Goal: Check status: Check status

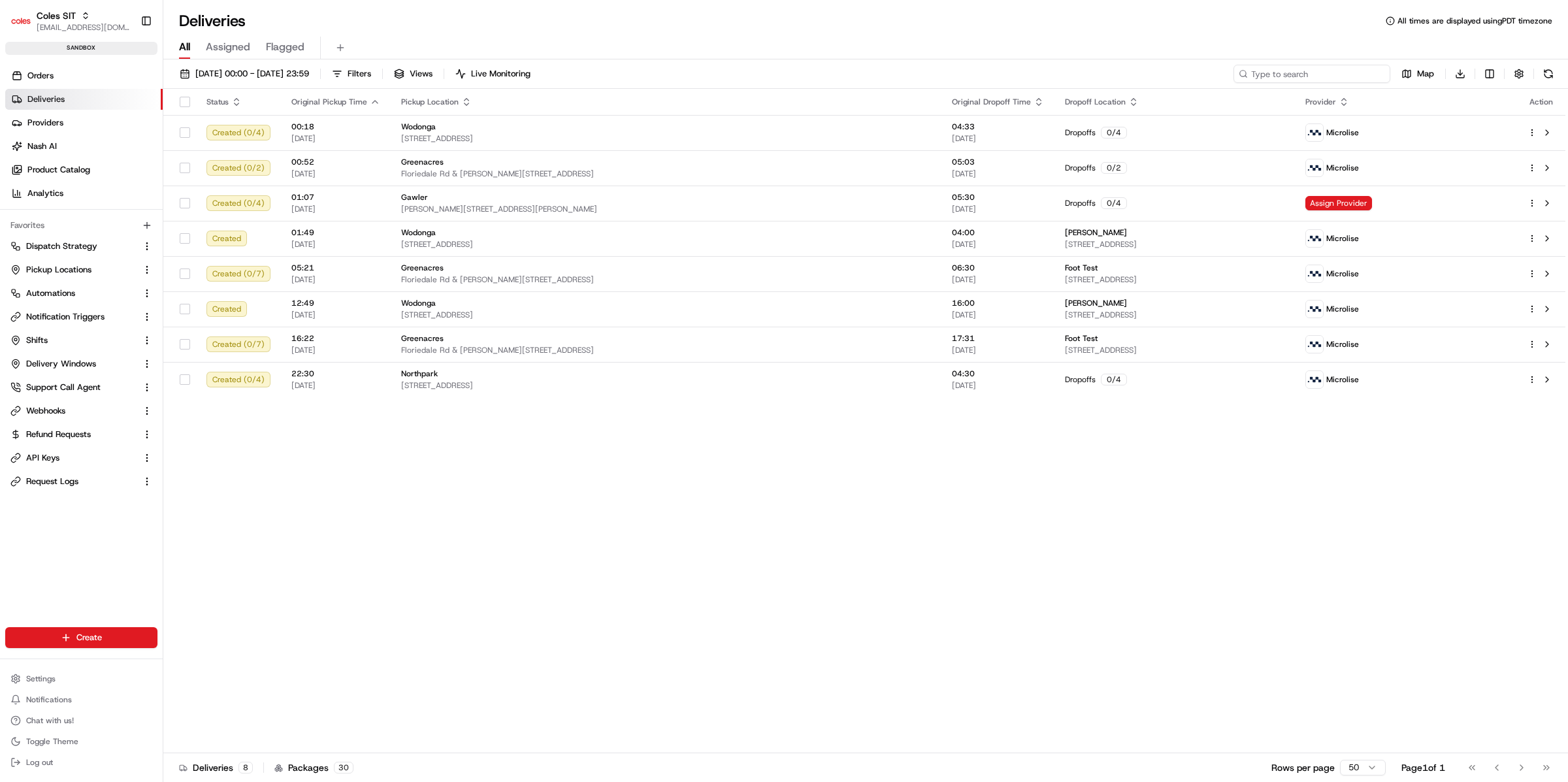
click at [1355, 72] on input at bounding box center [1312, 74] width 157 height 18
paste input "216640120"
type input "216640120"
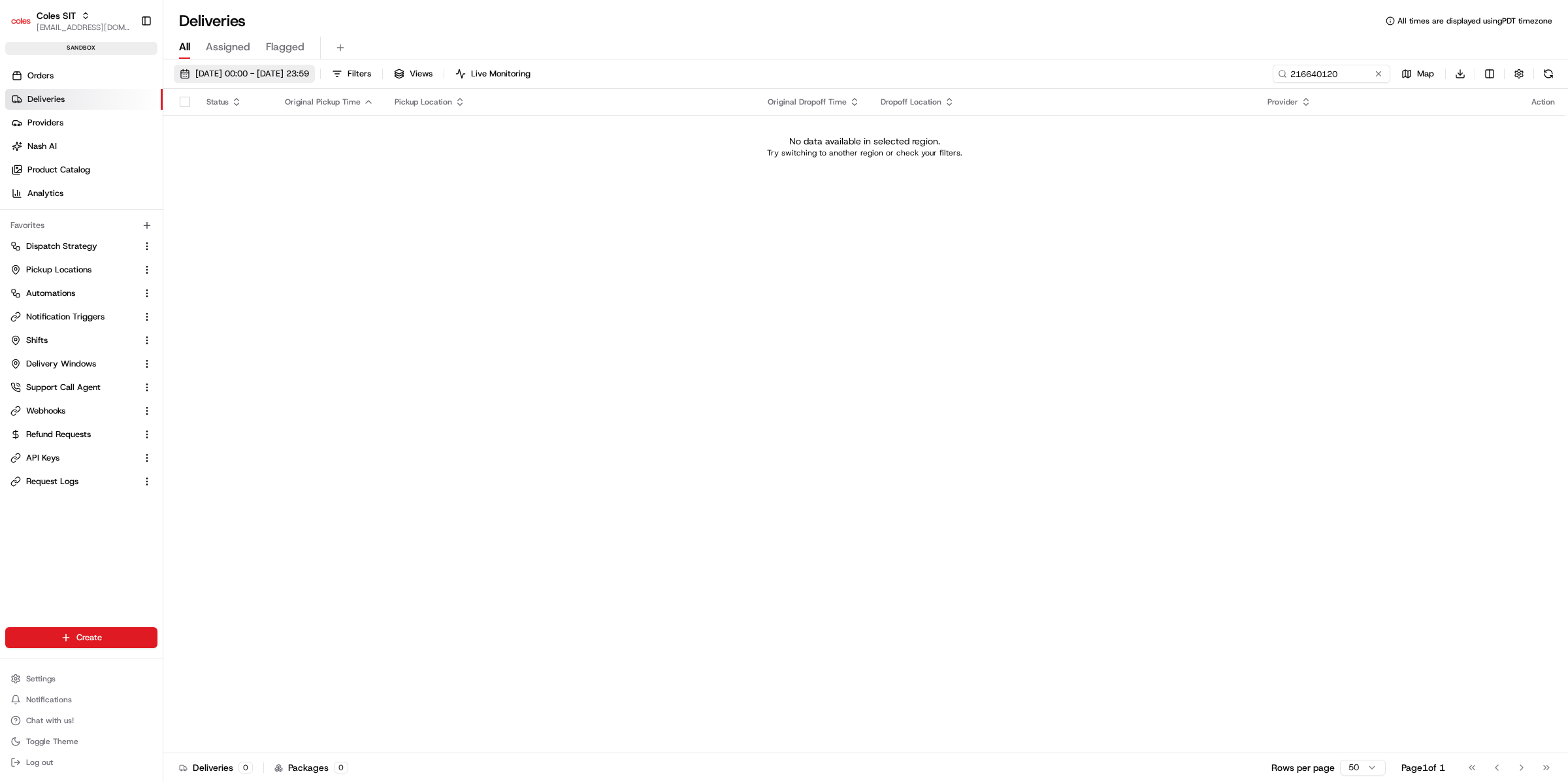
click at [274, 76] on span "[DATE] 00:00 - [DATE] 23:59" at bounding box center [252, 74] width 114 height 12
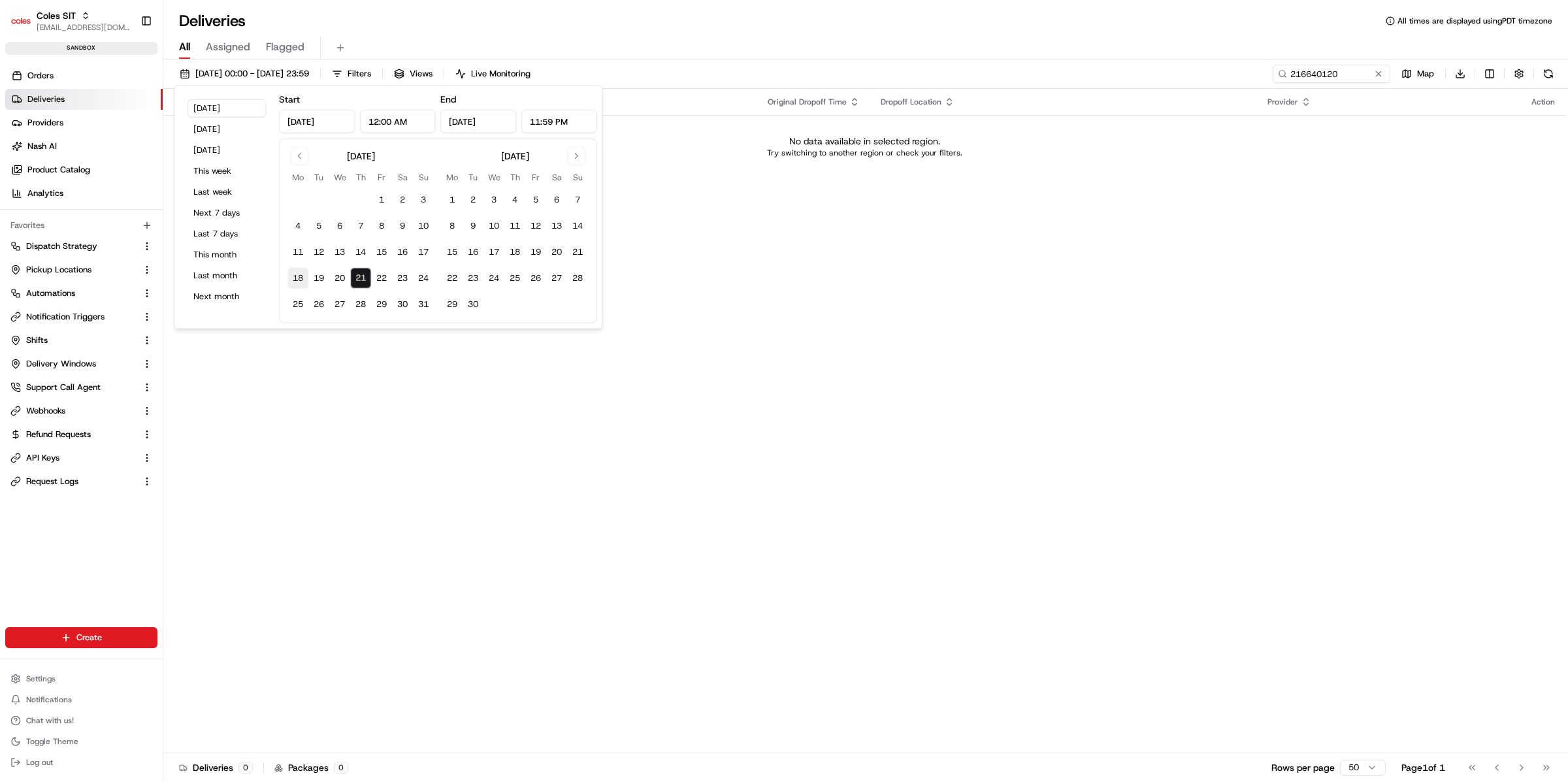
click at [302, 283] on button "18" at bounding box center [298, 278] width 21 height 21
type input "[DATE]"
click at [402, 281] on button "23" at bounding box center [402, 278] width 21 height 21
type input "[DATE]"
click at [715, 60] on div "[DATE] 00:00 - [DATE] 23:59 Filters Views Live Monitoring 216640120 Map Downloa…" at bounding box center [865, 422] width 1404 height 725
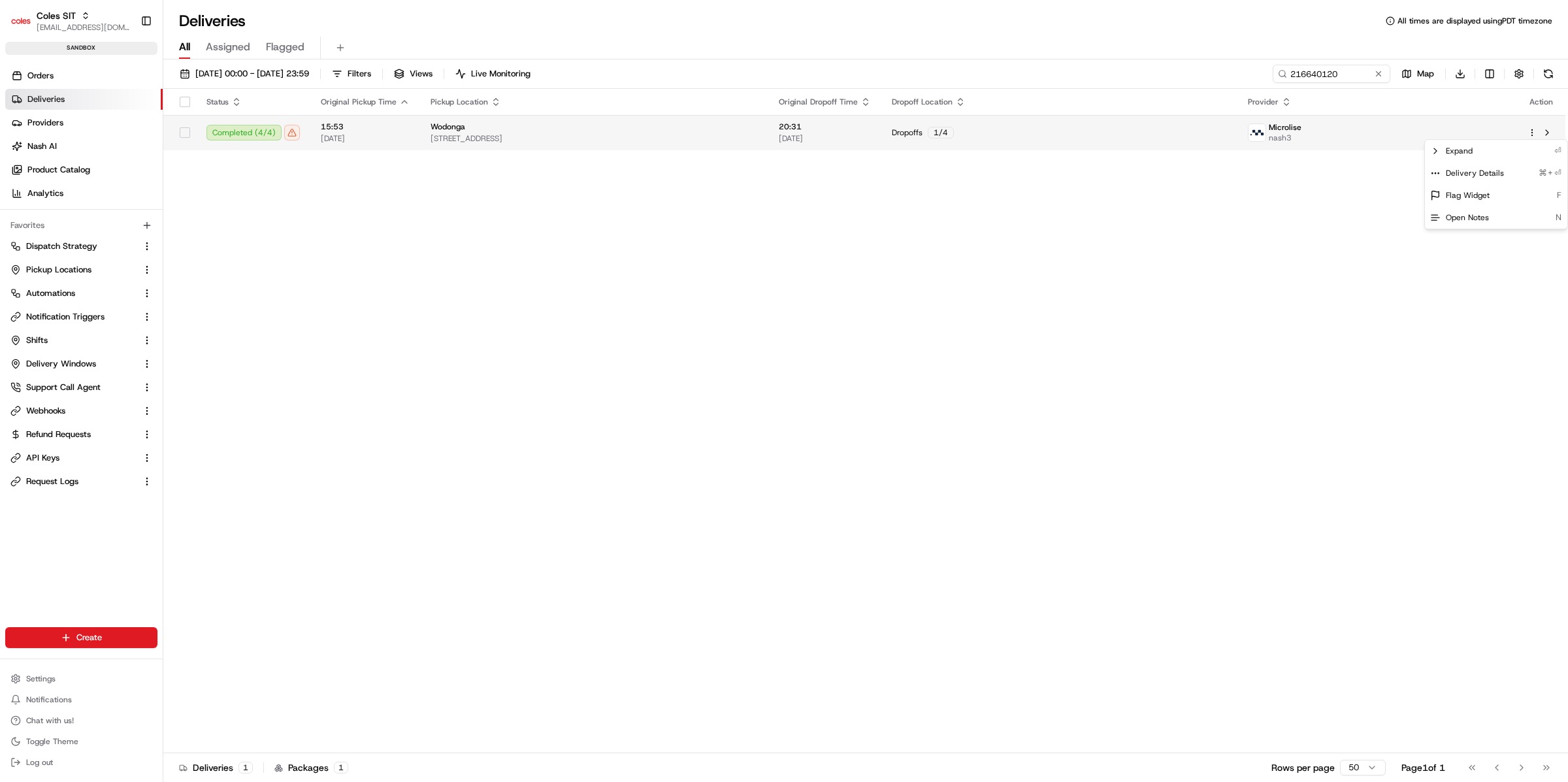
click at [1529, 129] on html "Coles SIT [EMAIL_ADDRESS][DOMAIN_NAME] Toggle Sidebar sandbox Orders Deliveries…" at bounding box center [784, 391] width 1568 height 782
click at [1492, 165] on div "Delivery Details ⌘+⏎" at bounding box center [1496, 173] width 143 height 23
